Goal: Book appointment/travel/reservation

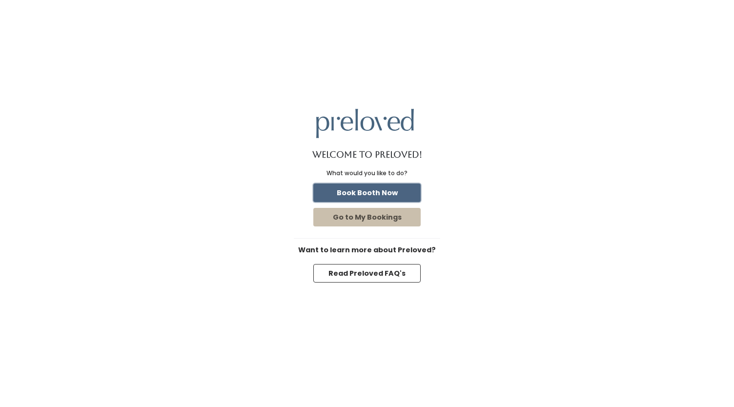
click at [360, 192] on button "Book Booth Now" at bounding box center [366, 192] width 107 height 19
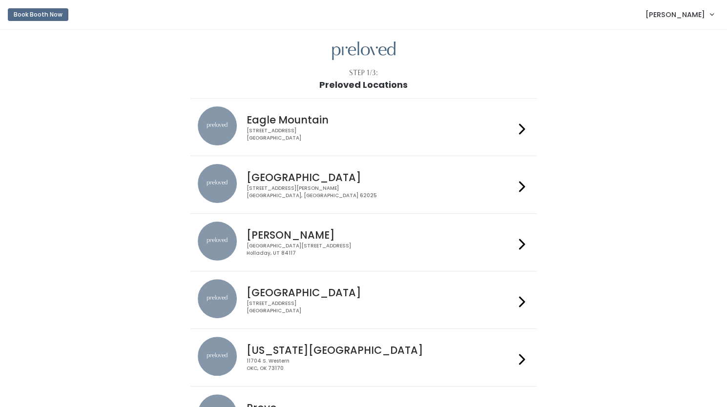
click at [369, 192] on div "1500 Troy Road, Unit A‑B Edwardsville, IL 62025" at bounding box center [380, 192] width 268 height 14
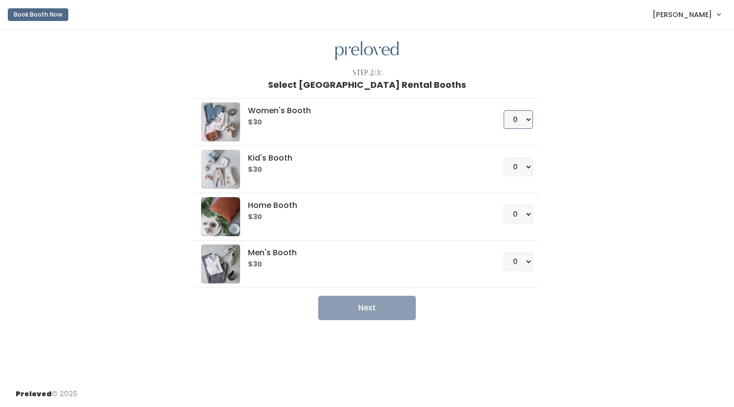
click at [522, 117] on select "0 1 2 3 4" at bounding box center [518, 119] width 29 height 19
select select "1"
click at [504, 110] on select "0 1 2 3 4" at bounding box center [518, 119] width 29 height 19
click at [350, 305] on button "Next" at bounding box center [367, 308] width 98 height 24
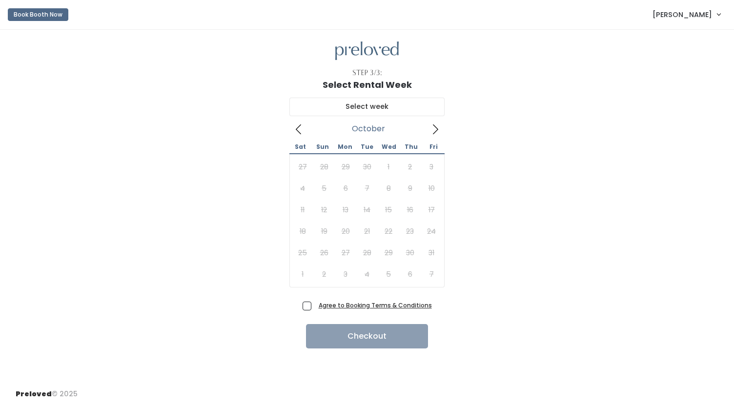
click at [431, 126] on icon at bounding box center [435, 129] width 11 height 11
click at [434, 126] on icon at bounding box center [435, 129] width 11 height 11
click at [41, 16] on button "Book Booth Now" at bounding box center [38, 14] width 61 height 13
